Goal: Task Accomplishment & Management: Use online tool/utility

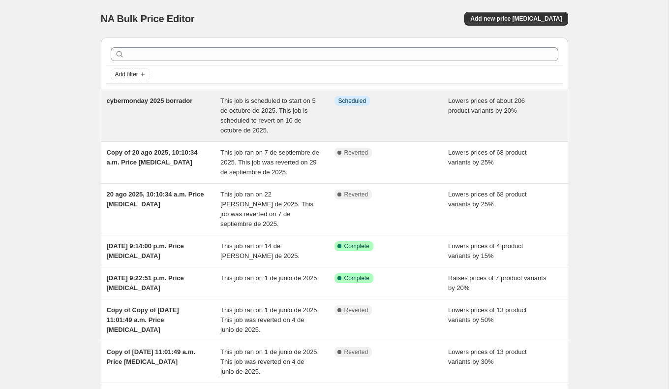
click at [257, 109] on span "This job is scheduled to start on 5 de octubre de 2025. This job is scheduled t…" at bounding box center [267, 115] width 95 height 37
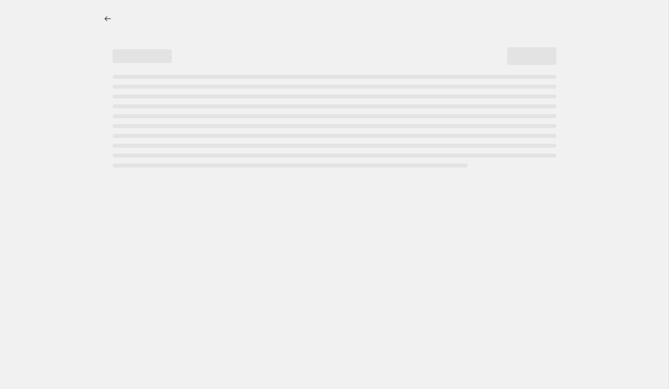
select select "percentage"
select select "no_change"
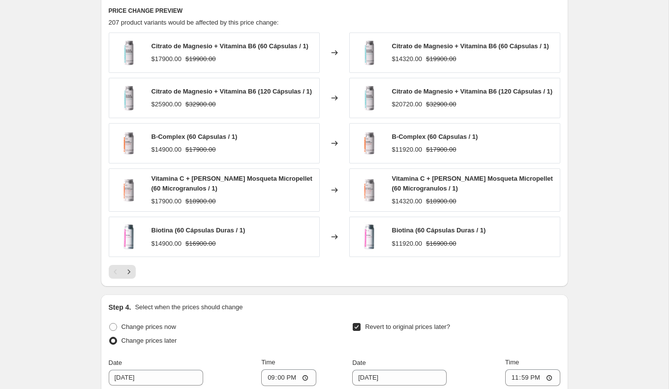
scroll to position [829, 0]
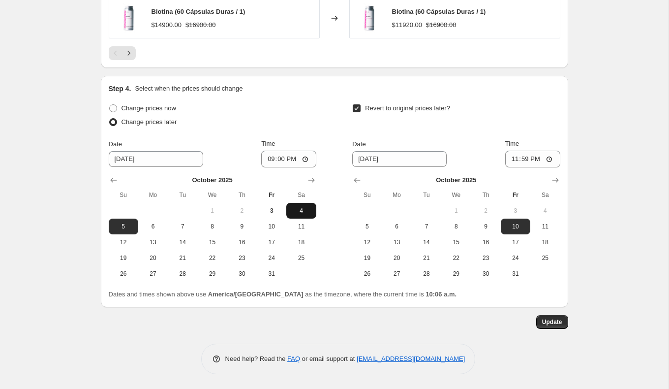
click at [294, 210] on span "4" at bounding box center [301, 211] width 22 height 8
type input "[DATE]"
click at [269, 158] on input "21:00" at bounding box center [288, 159] width 55 height 17
type input "20:00"
click at [276, 118] on div "Change prices later" at bounding box center [213, 122] width 208 height 14
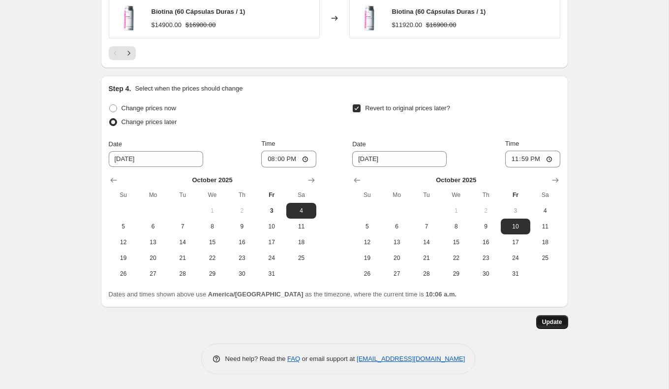
click at [551, 320] on span "Update" at bounding box center [552, 322] width 20 height 8
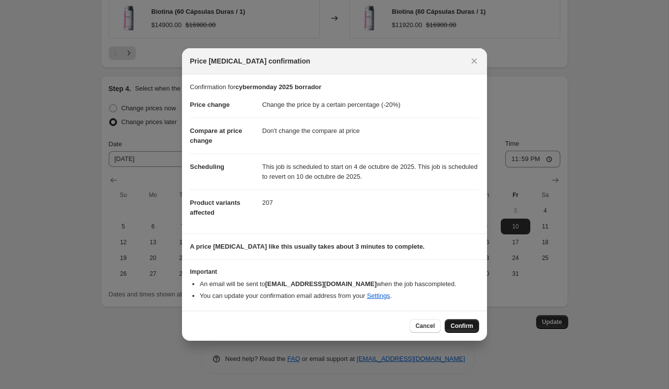
click at [467, 322] on span "Confirm" at bounding box center [462, 326] width 23 height 8
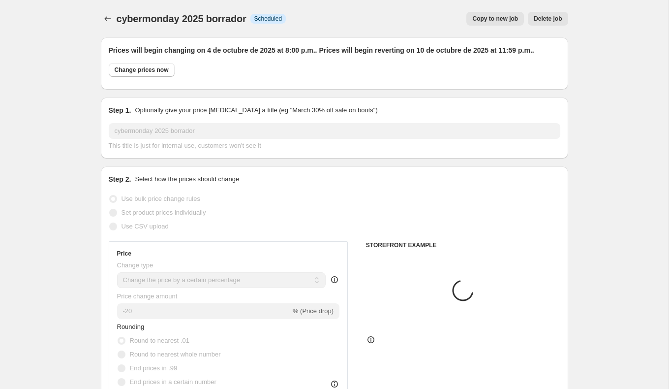
select select "percentage"
select select "no_change"
